Goal: Transaction & Acquisition: Obtain resource

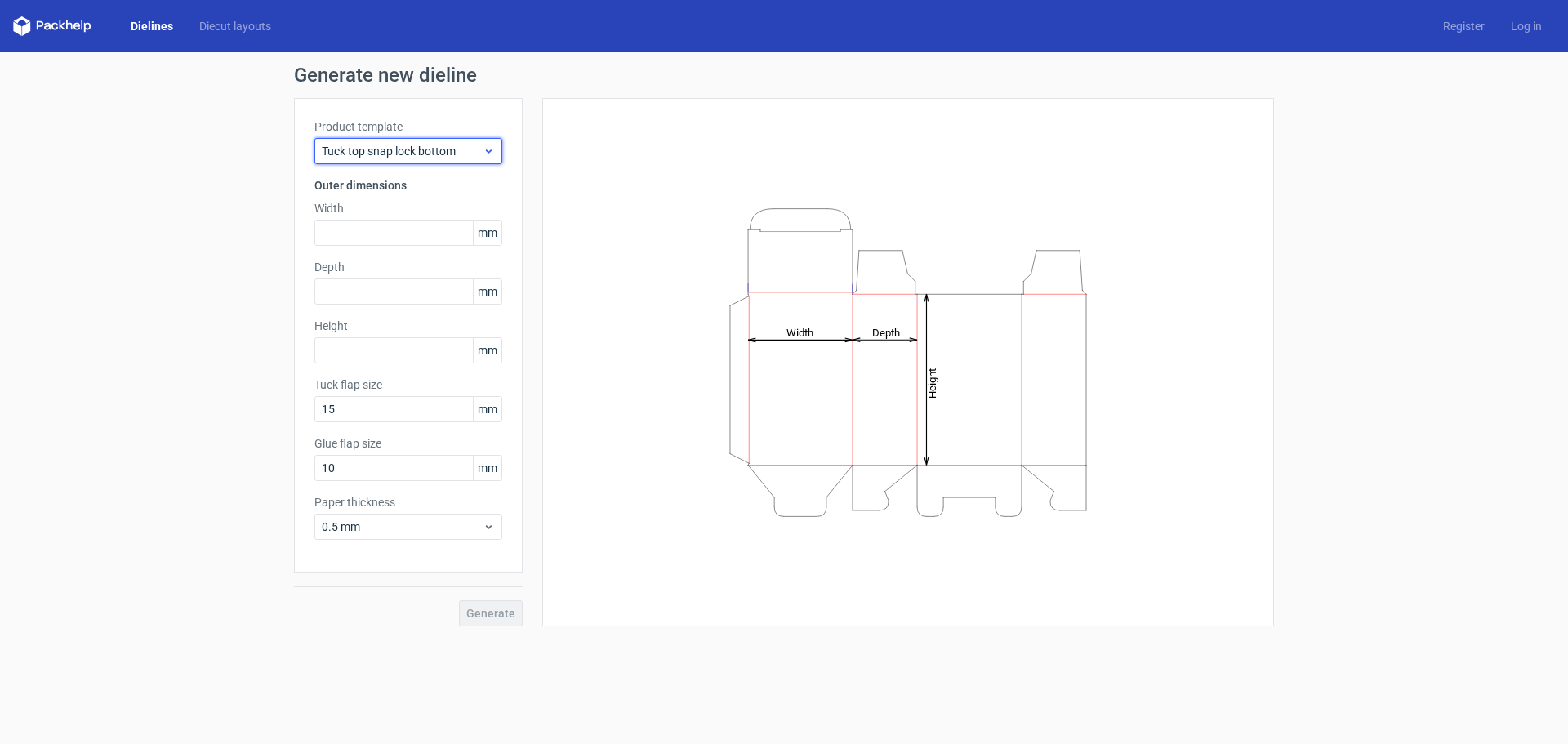
click at [425, 155] on span "Tuck top snap lock bottom" at bounding box center [402, 151] width 161 height 16
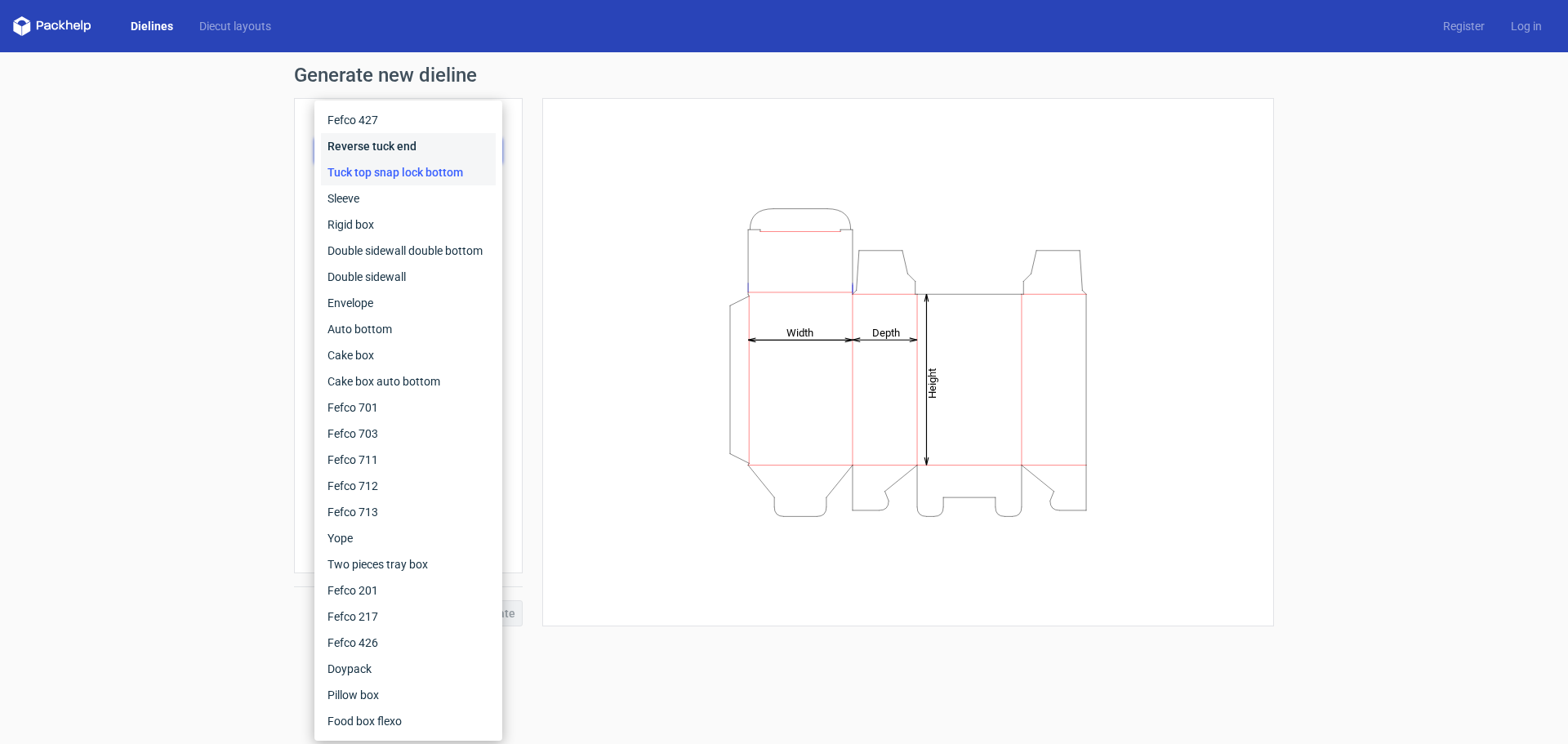
click at [378, 139] on div "Reverse tuck end" at bounding box center [409, 146] width 175 height 26
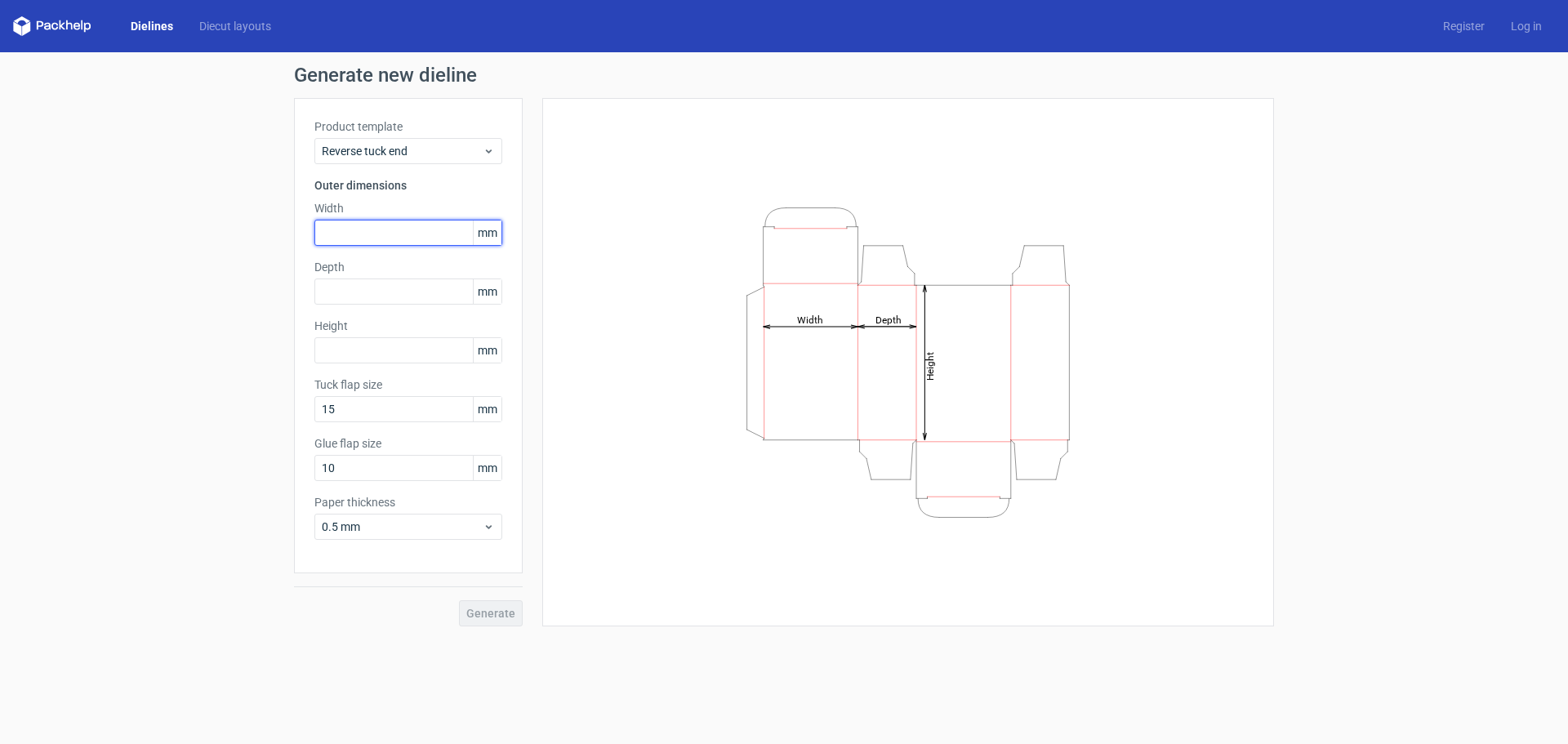
click at [336, 229] on input "text" at bounding box center [408, 232] width 187 height 26
type input "45"
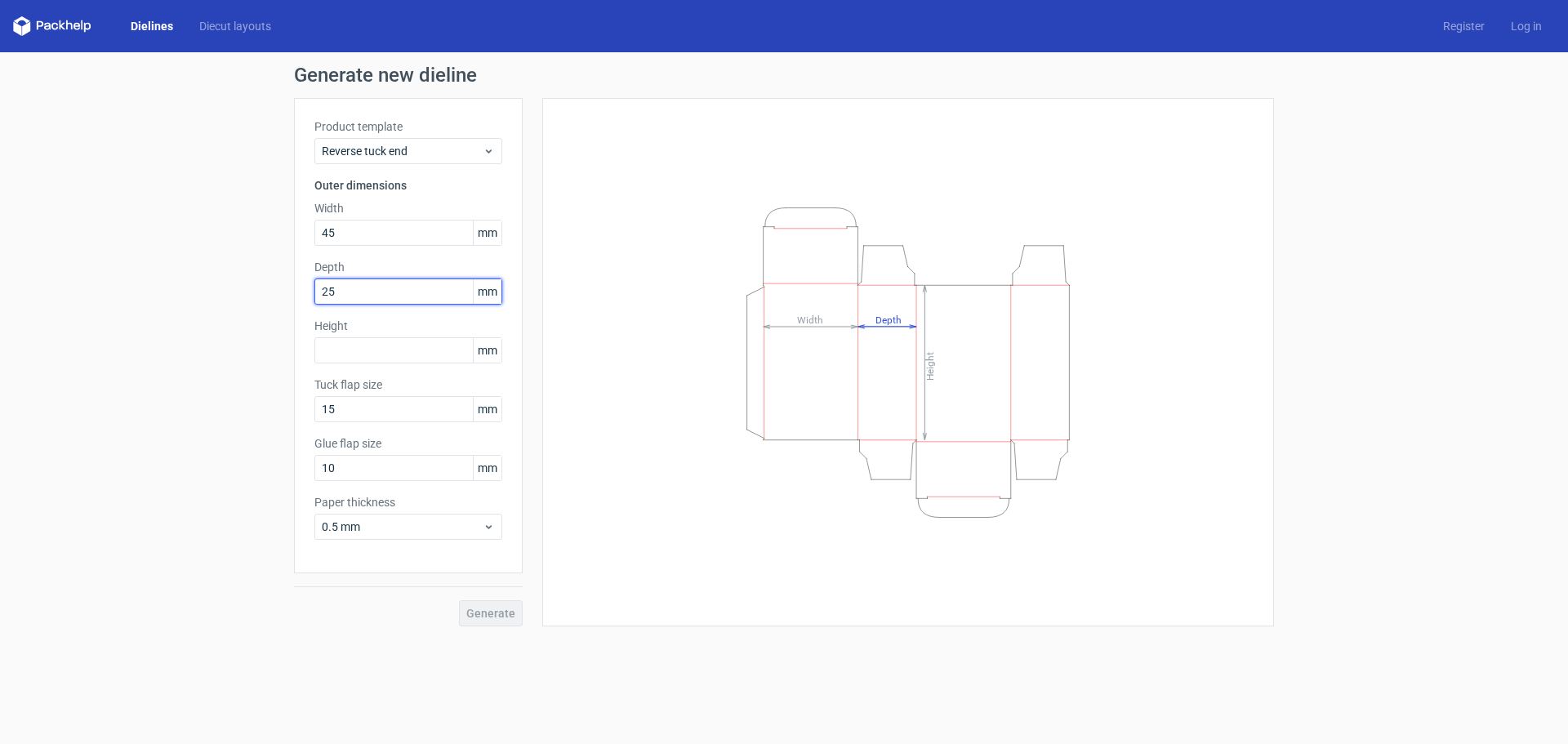
type input "25"
type input "75"
click at [505, 612] on span "Generate" at bounding box center [491, 613] width 49 height 12
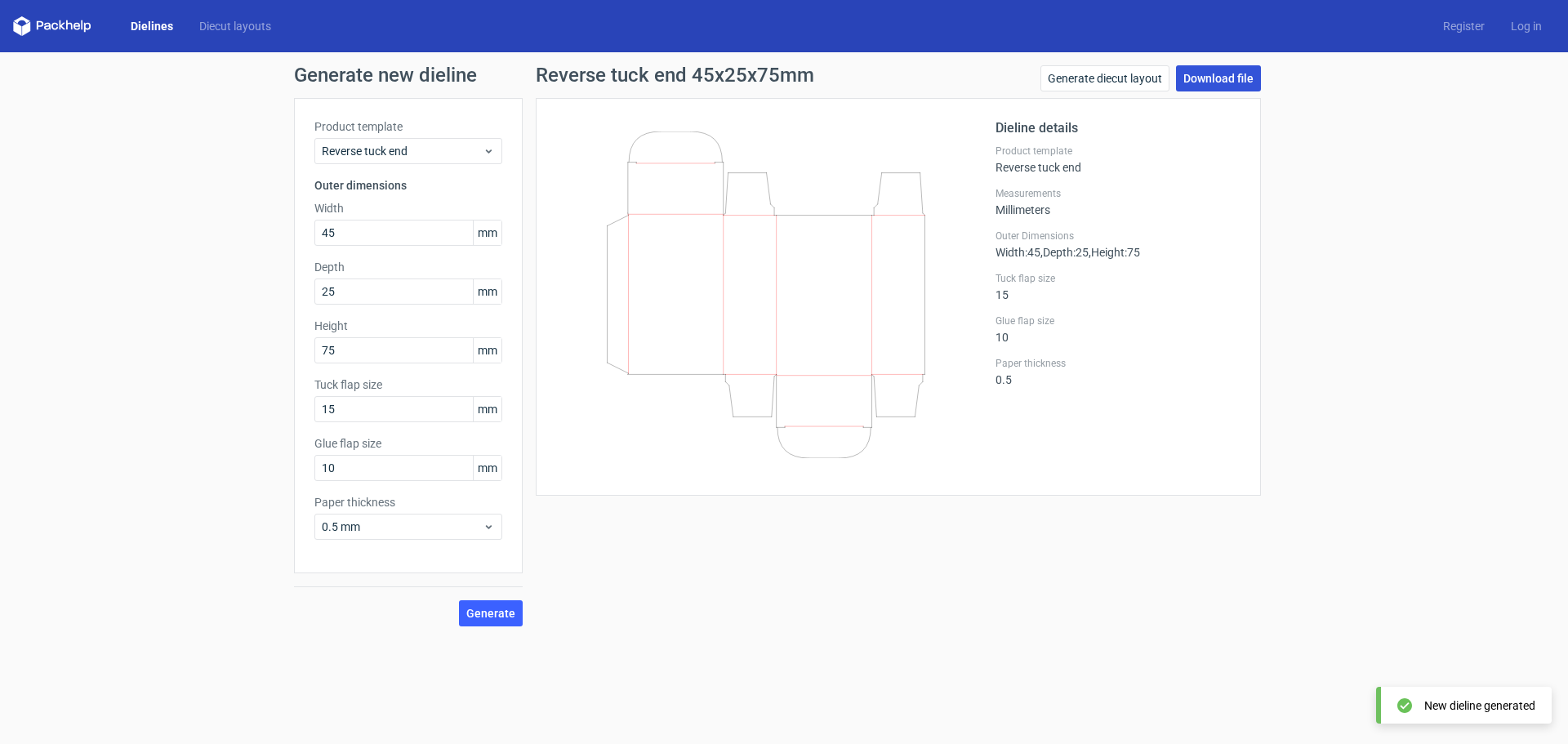
click at [1228, 75] on link "Download file" at bounding box center [1218, 78] width 85 height 26
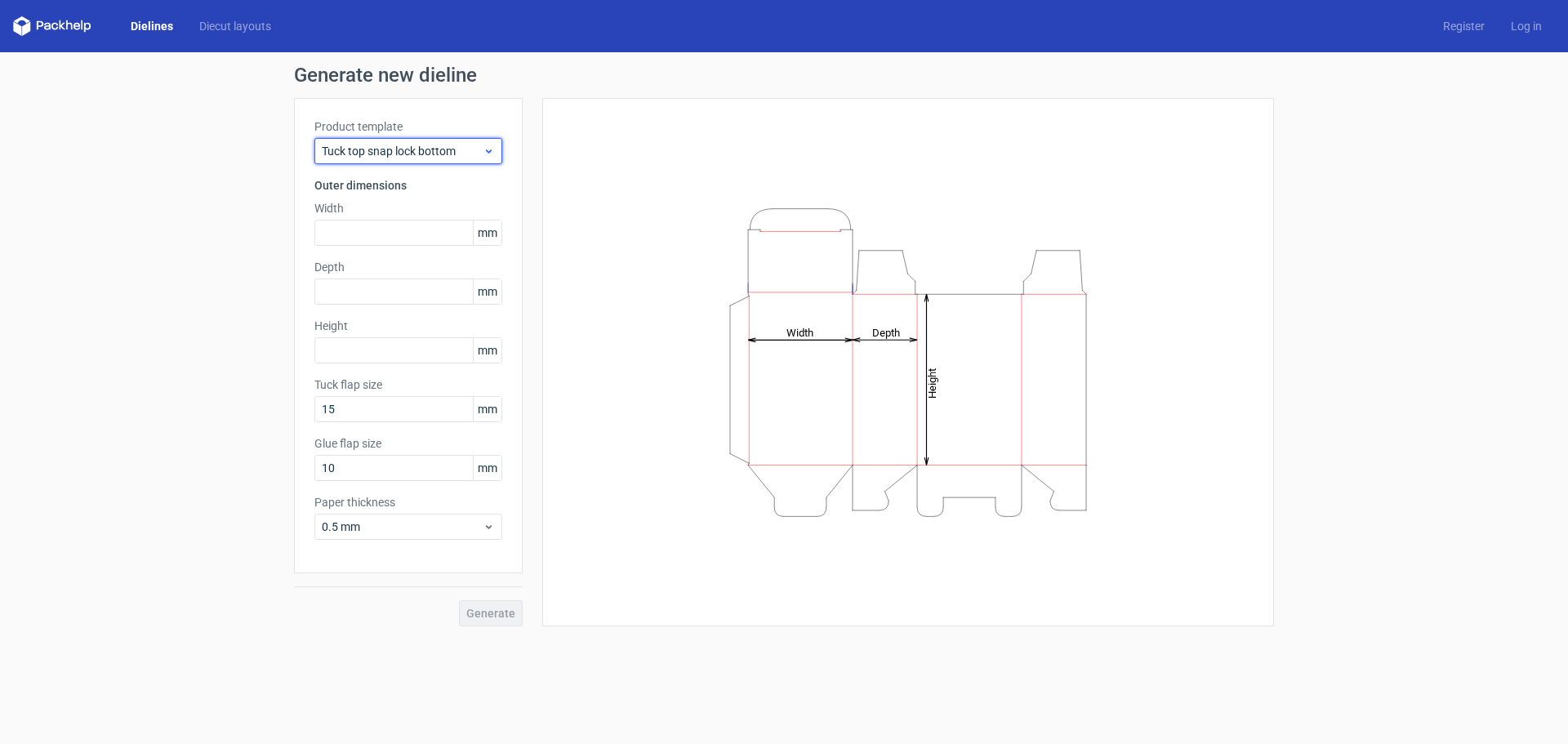
click at [418, 160] on div "Tuck top snap lock bottom" at bounding box center [408, 151] width 187 height 26
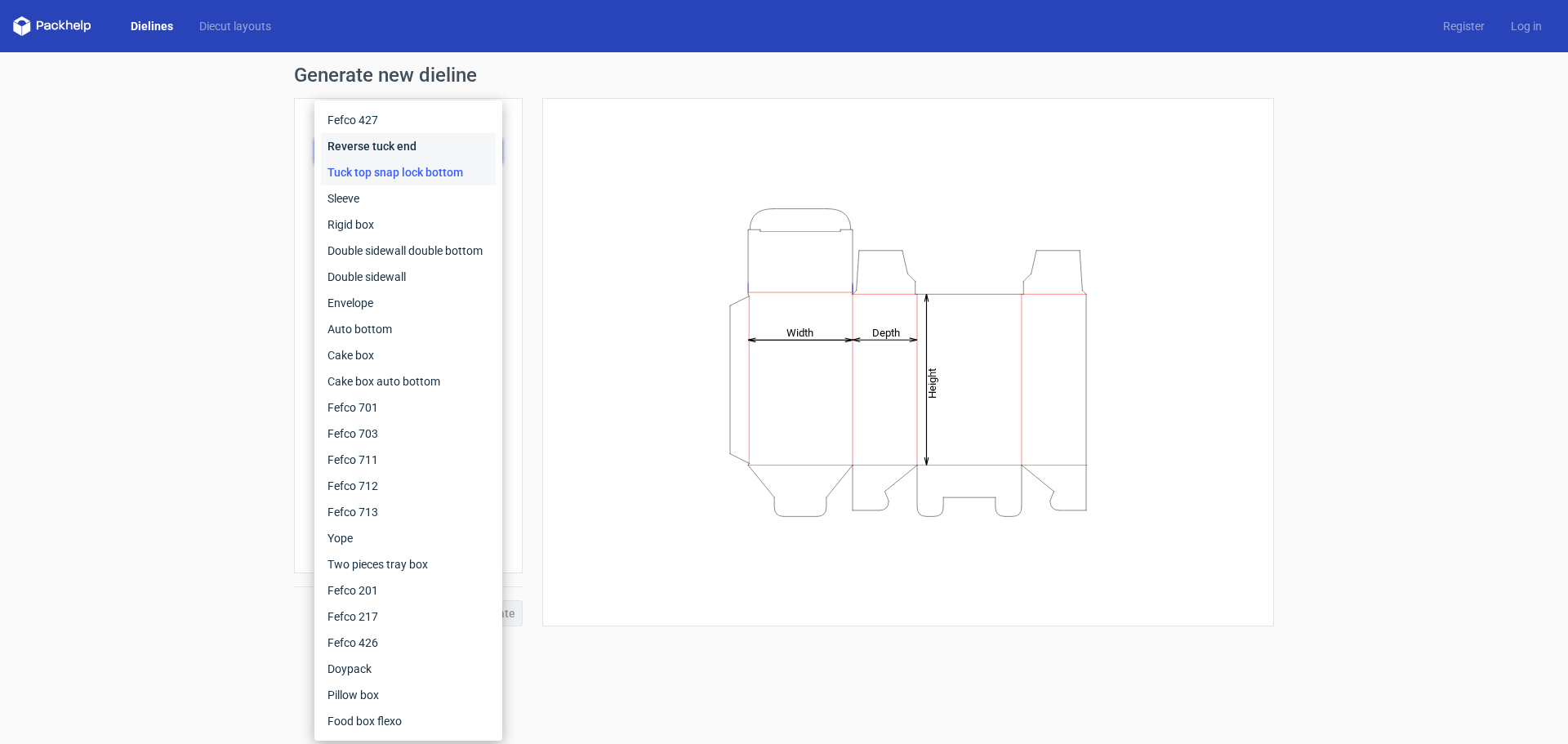
click at [384, 152] on div "Reverse tuck end" at bounding box center [409, 146] width 175 height 26
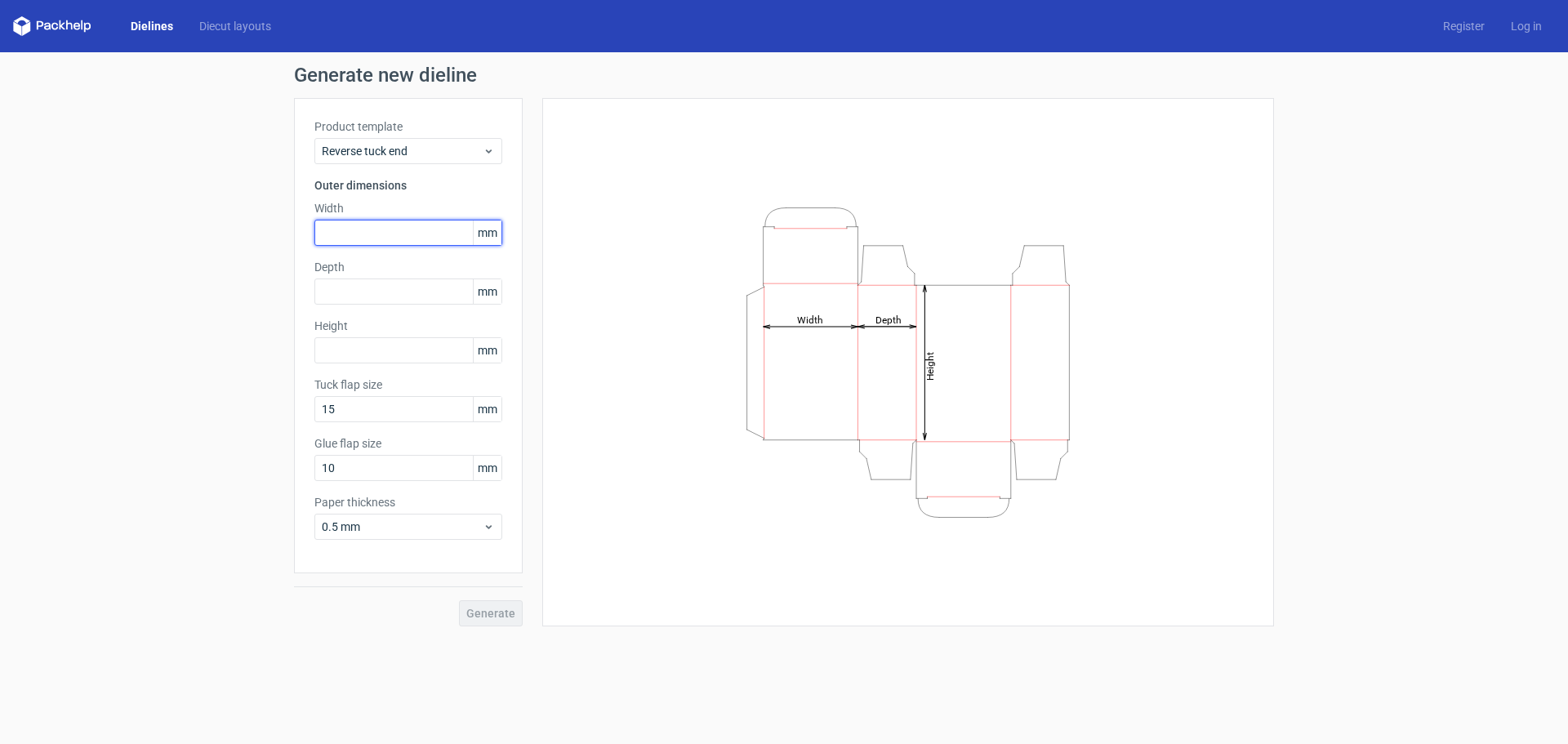
click at [405, 231] on input "text" at bounding box center [408, 232] width 187 height 26
type input "45"
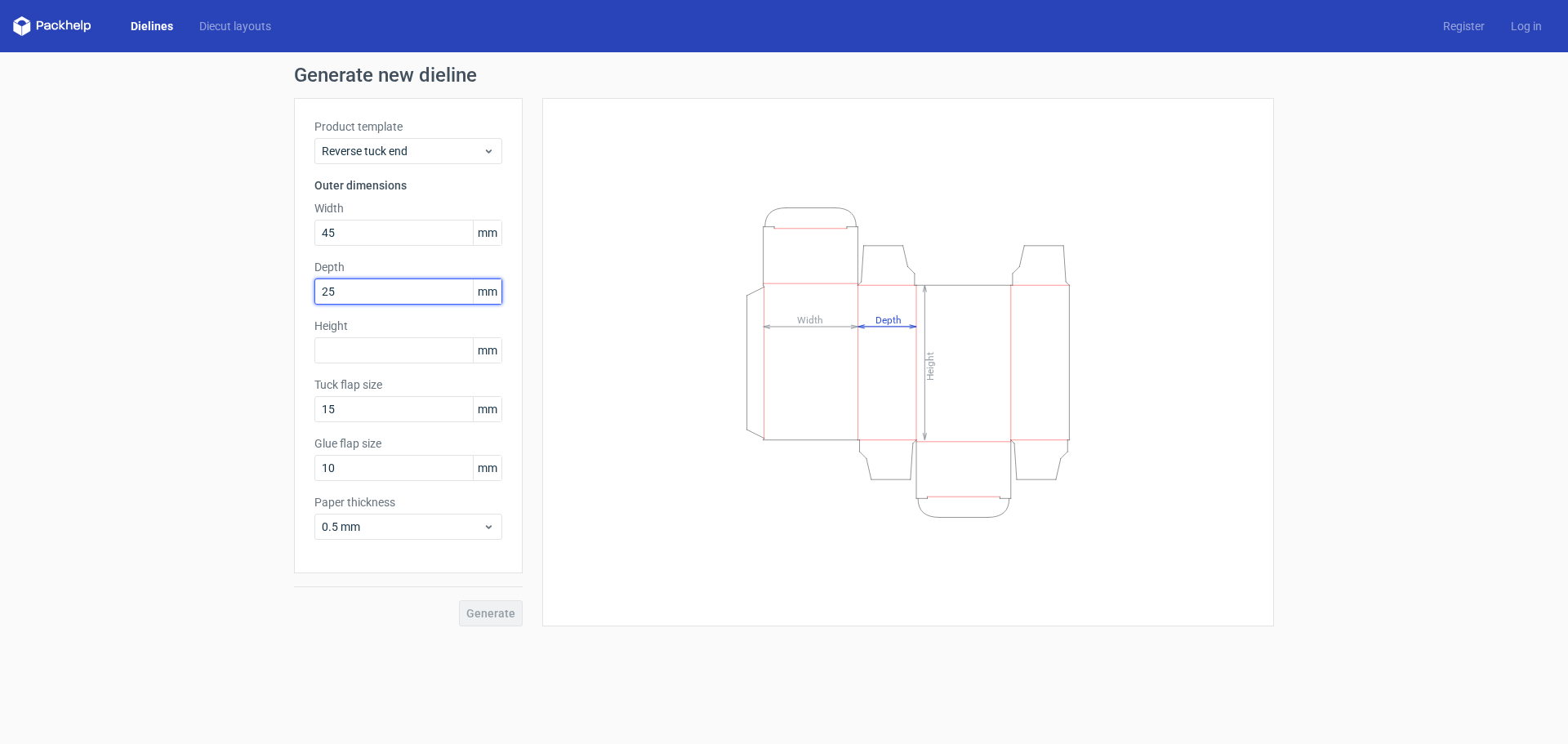
type input "25"
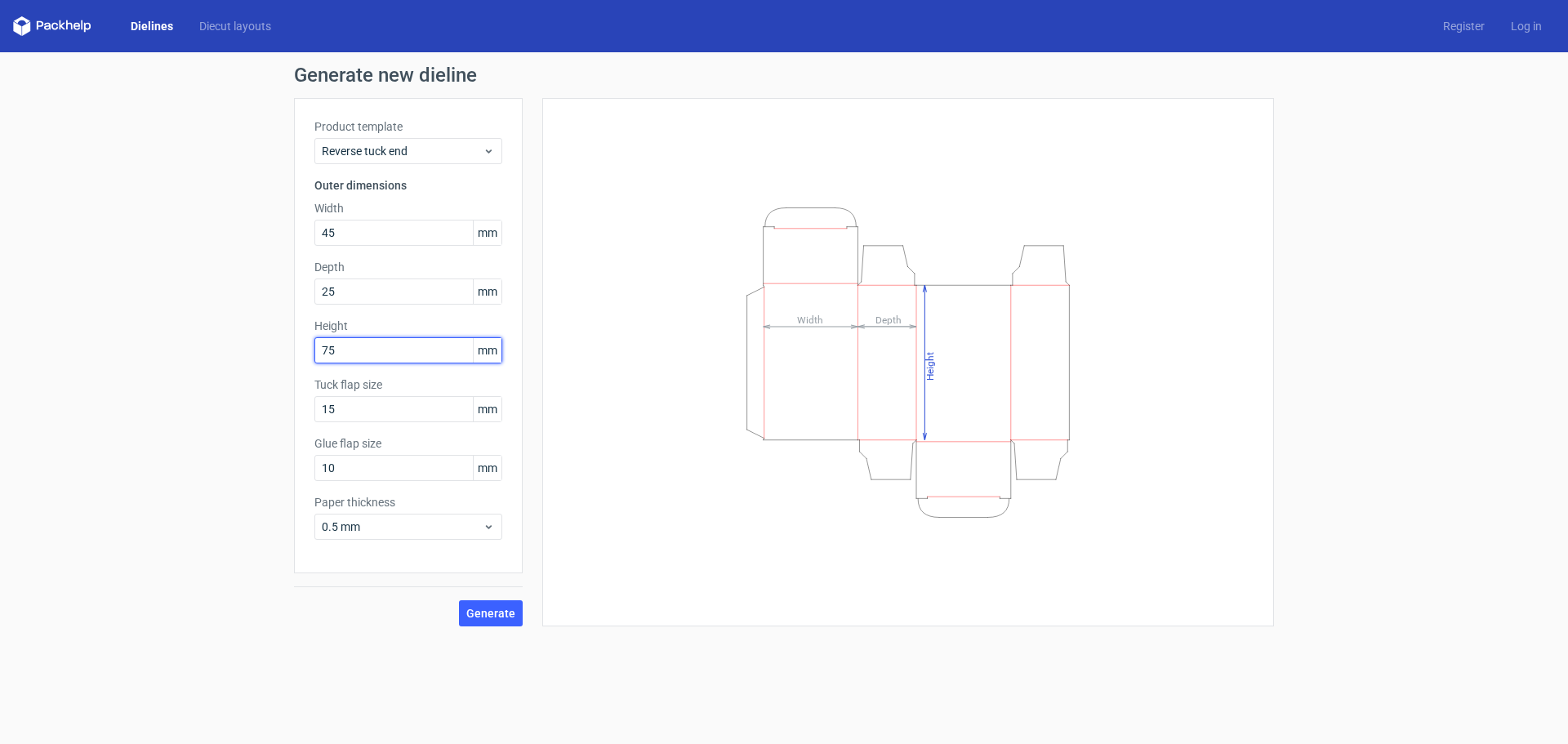
type input "75"
click at [503, 608] on span "Generate" at bounding box center [491, 613] width 49 height 12
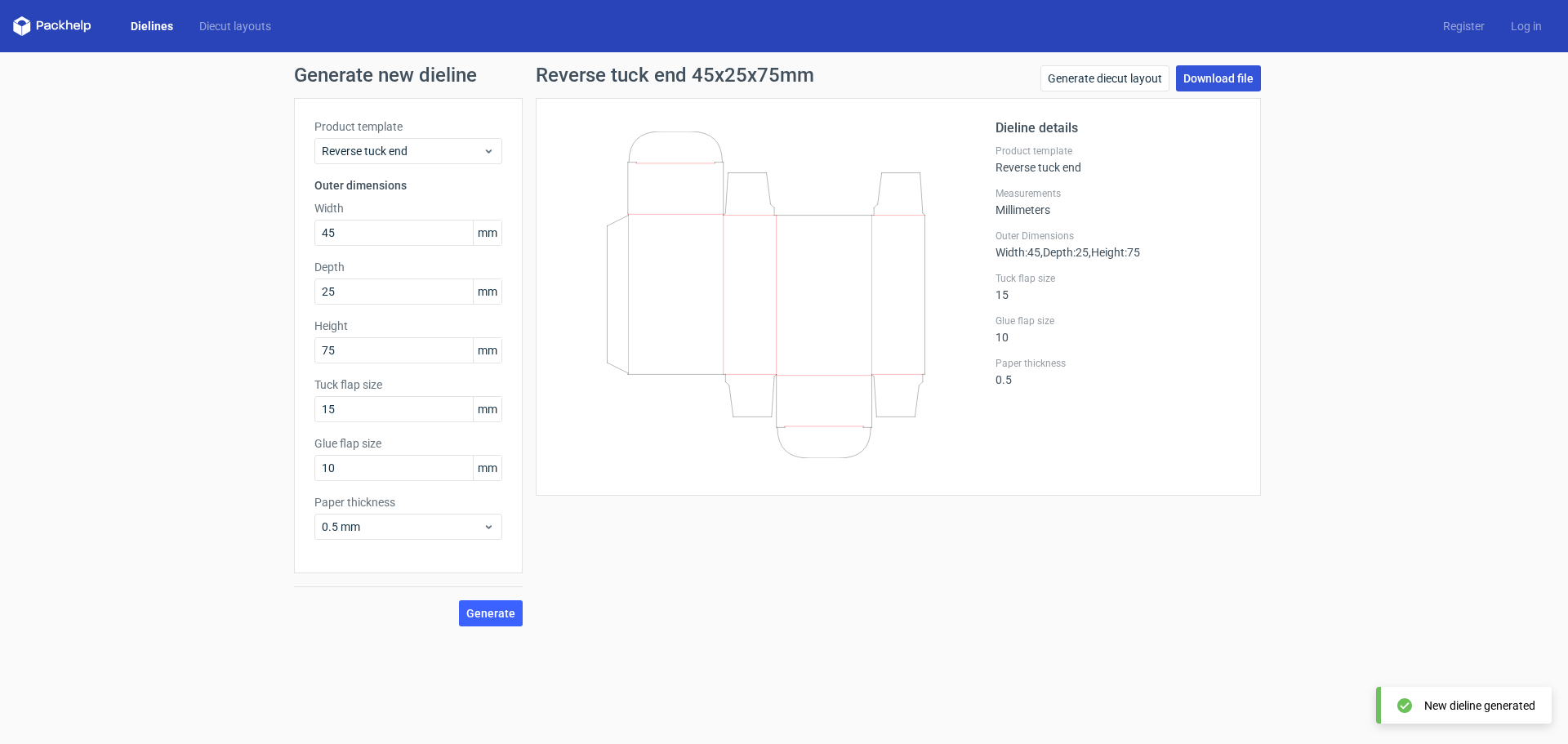
click at [1240, 79] on link "Download file" at bounding box center [1218, 78] width 85 height 26
click at [55, 226] on div "Generate new dieline Product template Reverse tuck end Outer dimensions Width 4…" at bounding box center [784, 345] width 1568 height 587
click at [1244, 70] on link "Download file" at bounding box center [1218, 78] width 85 height 26
